Goal: Transaction & Acquisition: Download file/media

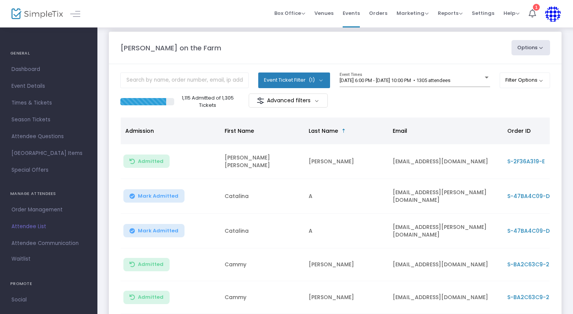
scroll to position [7, 0]
click at [542, 50] on button "Options" at bounding box center [531, 47] width 39 height 15
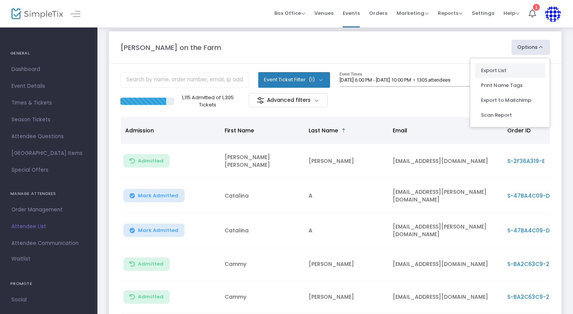
click at [508, 67] on li "Export List" at bounding box center [510, 70] width 70 height 15
radio input "false"
radio input "true"
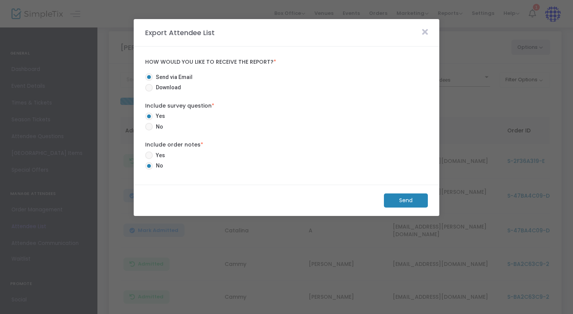
click at [152, 91] on span at bounding box center [149, 88] width 8 height 8
click at [149, 92] on input "Download" at bounding box center [149, 92] width 0 height 0
radio input "true"
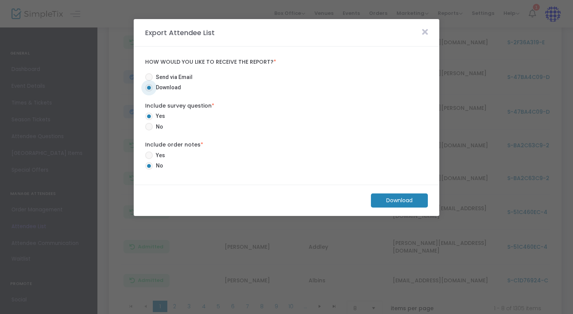
scroll to position [73, 0]
click at [158, 156] on span "Yes" at bounding box center [159, 156] width 12 height 8
click at [149, 159] on input "Yes" at bounding box center [149, 159] width 0 height 0
radio input "true"
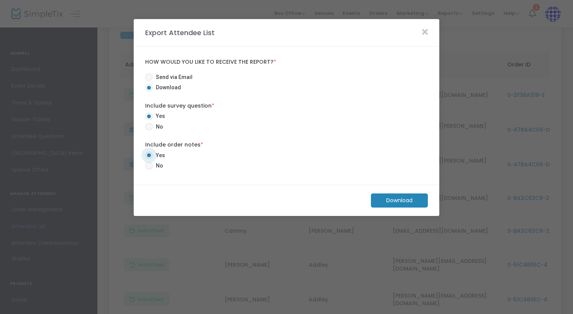
click at [388, 199] on m-button "Download" at bounding box center [399, 201] width 57 height 14
